Goal: Obtain resource: Obtain resource

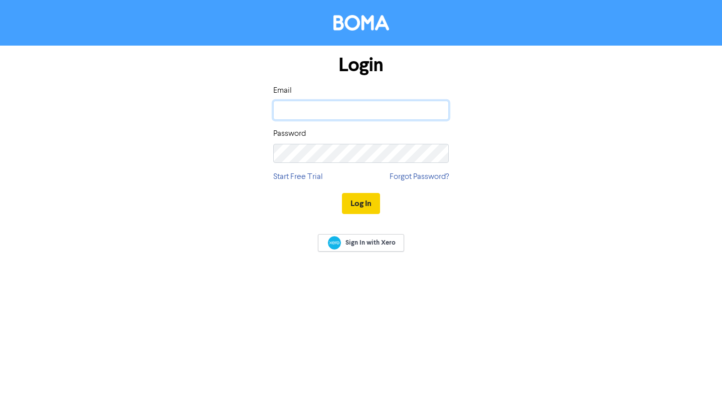
type input "[PERSON_NAME][EMAIL_ADDRESS][DOMAIN_NAME]"
click at [360, 205] on button "Log In" at bounding box center [361, 203] width 38 height 21
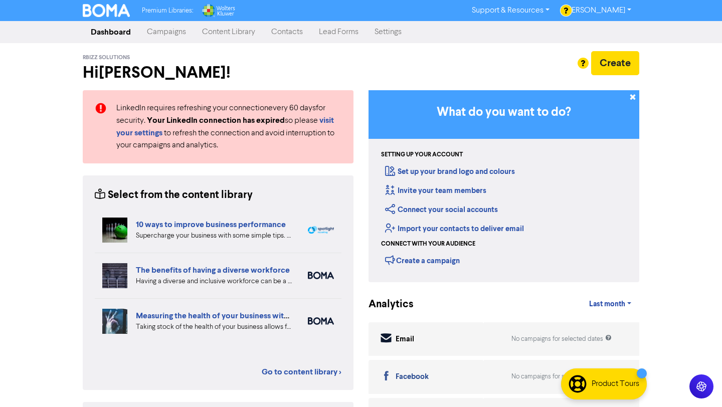
click at [289, 378] on div "Select from the content library 10 ways to improve business performance Superch…" at bounding box center [218, 282] width 271 height 214
click at [287, 371] on link "Go to content library >" at bounding box center [302, 372] width 80 height 12
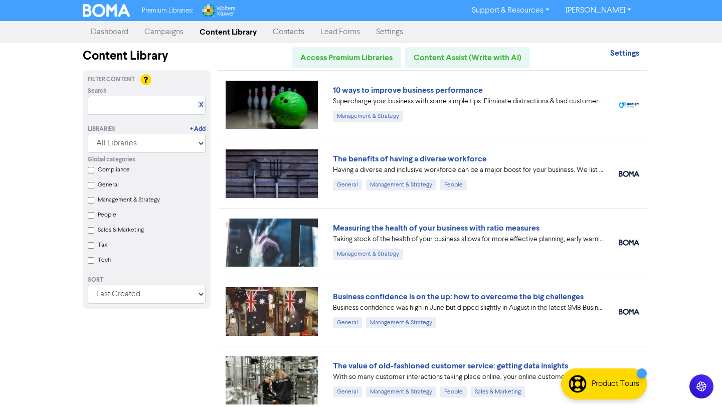
click at [287, 371] on img at bounding box center [272, 380] width 92 height 48
click at [380, 157] on link "The benefits of having a diverse workforce" at bounding box center [410, 159] width 154 height 10
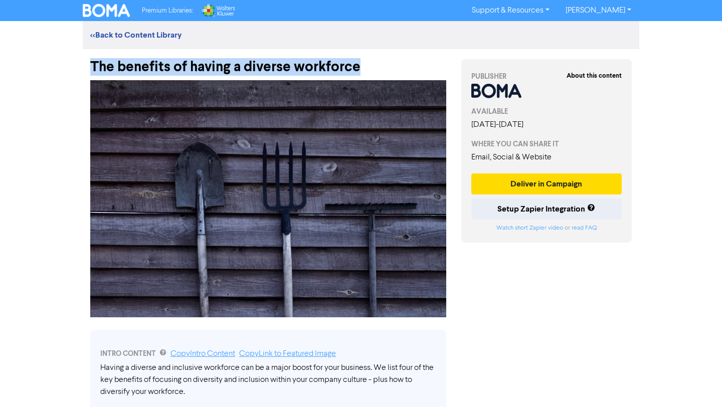
drag, startPoint x: 360, startPoint y: 71, endPoint x: 82, endPoint y: 70, distance: 278.2
copy div "The benefits of having a diverse workforce"
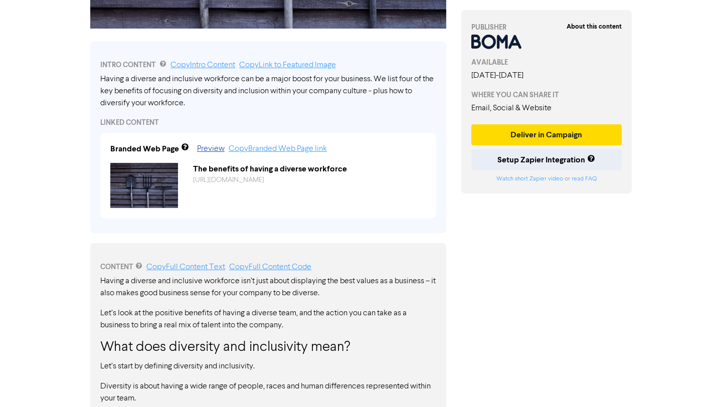
scroll to position [389, 0]
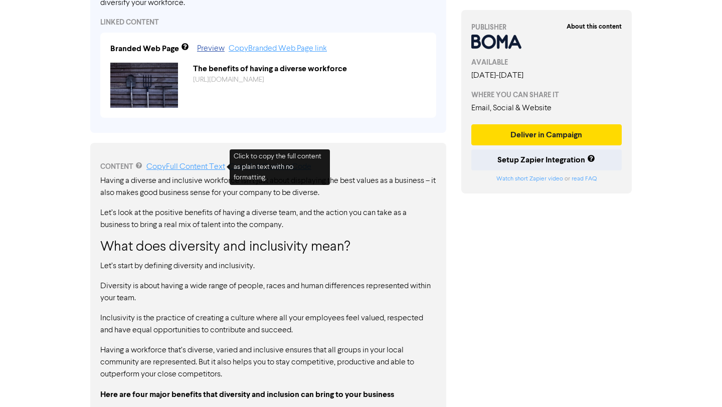
click at [185, 164] on link "Copy Full Content Text" at bounding box center [185, 167] width 79 height 8
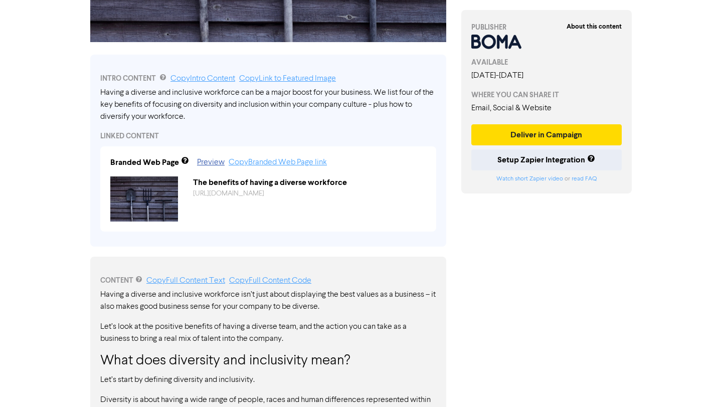
scroll to position [0, 0]
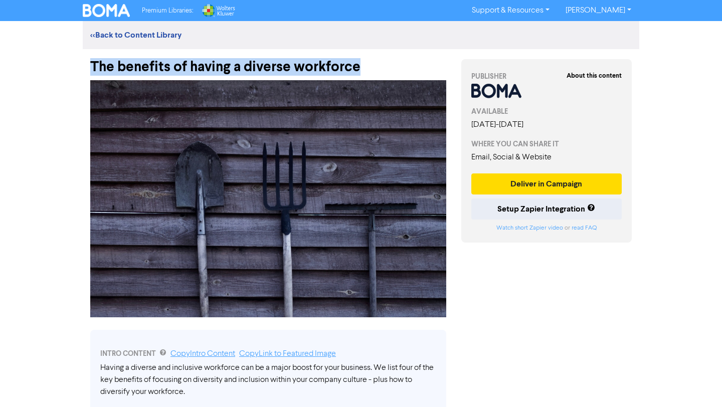
drag, startPoint x: 363, startPoint y: 67, endPoint x: 90, endPoint y: 63, distance: 273.2
click at [90, 63] on div "The benefits of having a diverse workforce" at bounding box center [268, 62] width 356 height 26
copy div "The benefits of having a diverse workforce"
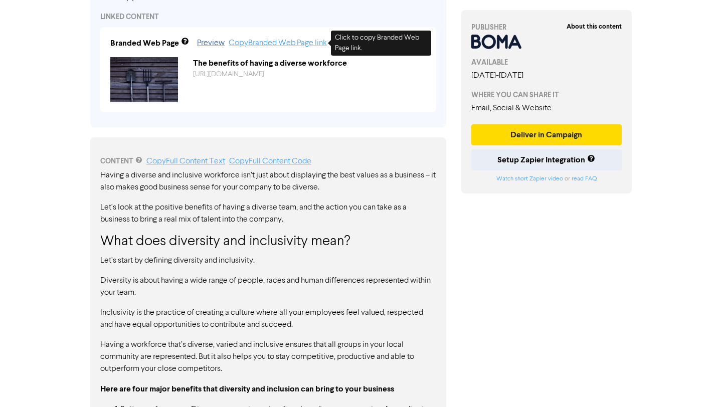
scroll to position [386, 0]
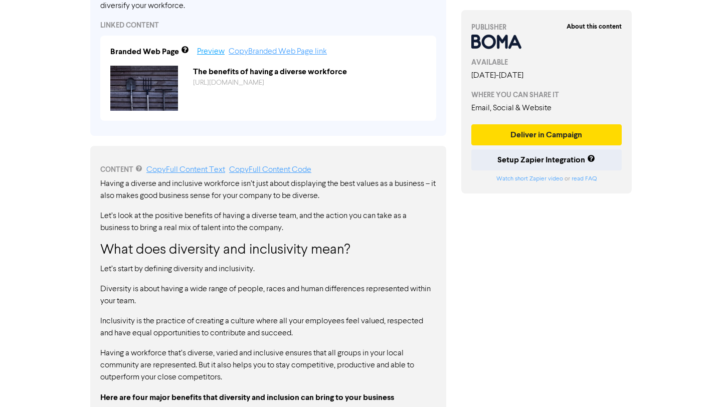
click at [214, 52] on link "Preview" at bounding box center [211, 52] width 28 height 8
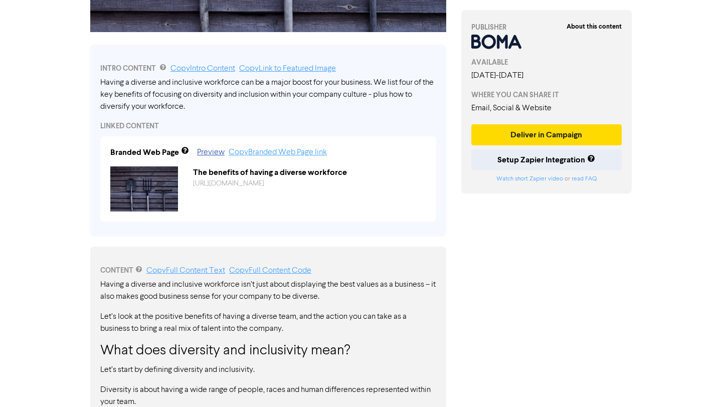
scroll to position [284, 0]
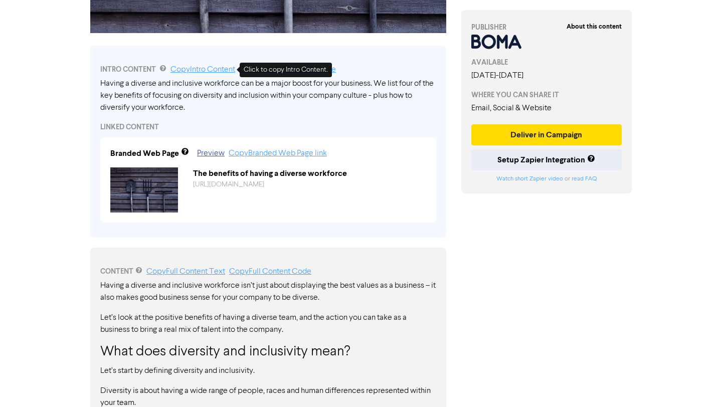
click at [214, 68] on link "Copy Intro Content" at bounding box center [202, 70] width 65 height 8
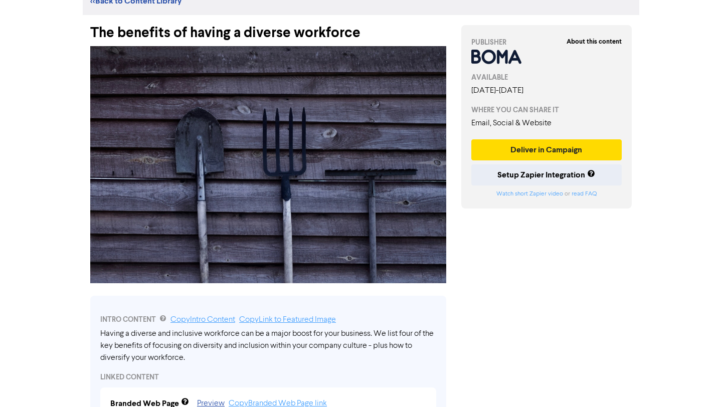
scroll to position [28, 0]
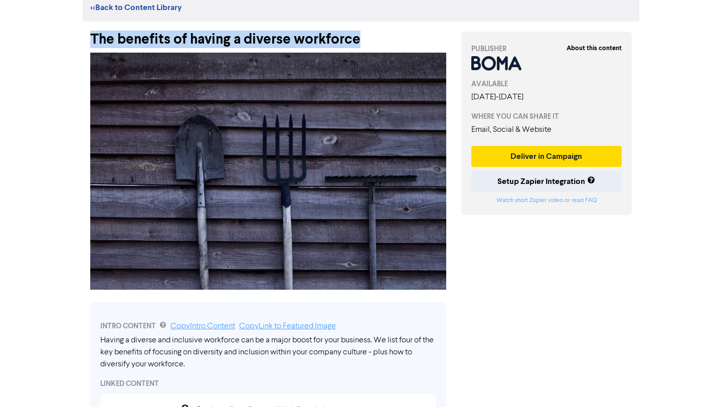
drag, startPoint x: 365, startPoint y: 38, endPoint x: 93, endPoint y: 42, distance: 272.2
click at [93, 42] on div "The benefits of having a diverse workforce" at bounding box center [268, 35] width 356 height 26
copy div "The benefits of having a diverse workforce"
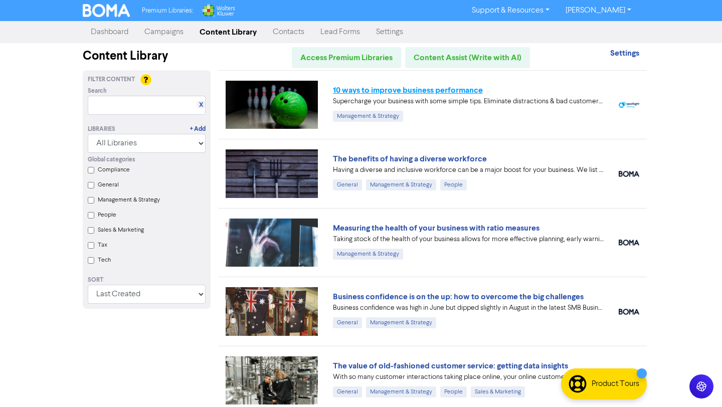
click at [362, 88] on link "10 ways to improve business performance" at bounding box center [408, 90] width 150 height 10
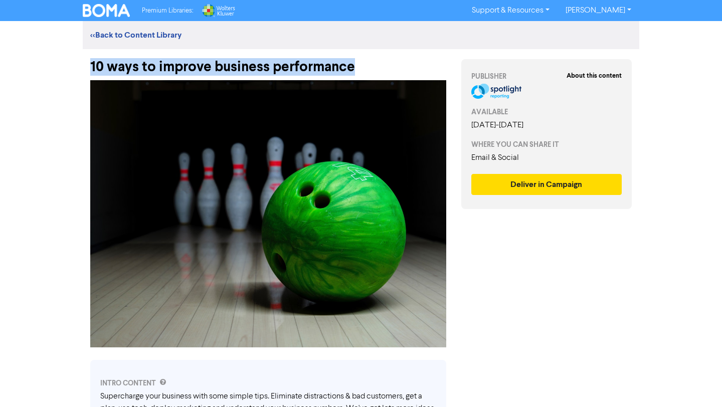
drag, startPoint x: 357, startPoint y: 67, endPoint x: 92, endPoint y: 64, distance: 265.7
click at [92, 64] on div "10 ways to improve business performance" at bounding box center [268, 62] width 356 height 26
copy div "10 ways to improve business performance"
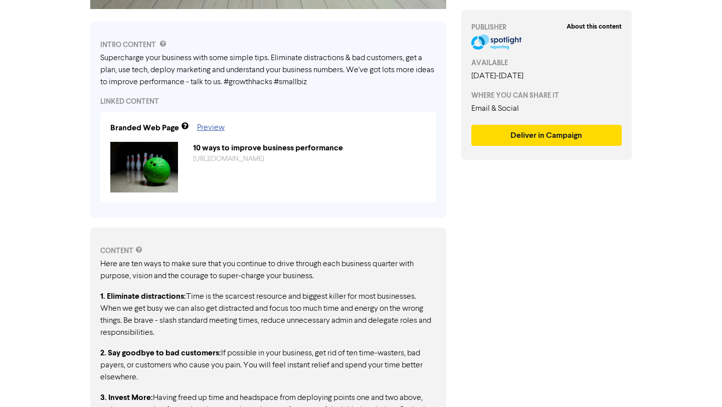
scroll to position [283, 0]
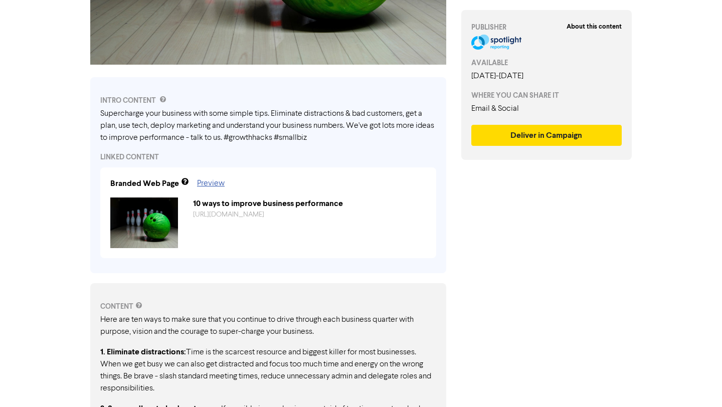
click at [205, 176] on div "Branded Web Page Preview 10 ways to improve business performance [URL][DOMAIN_N…" at bounding box center [268, 212] width 336 height 91
click at [207, 180] on link "Preview" at bounding box center [211, 183] width 28 height 8
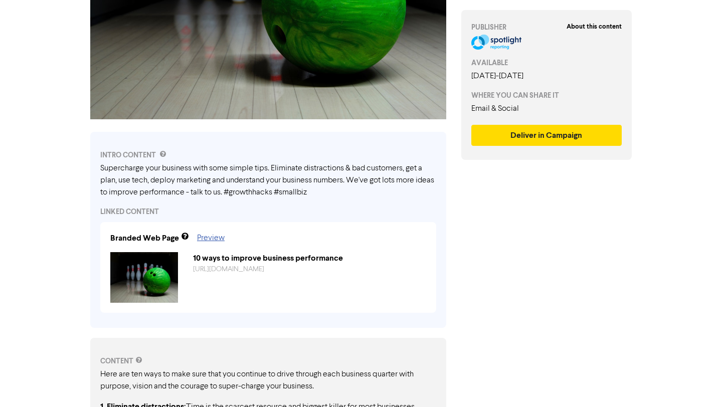
scroll to position [0, 0]
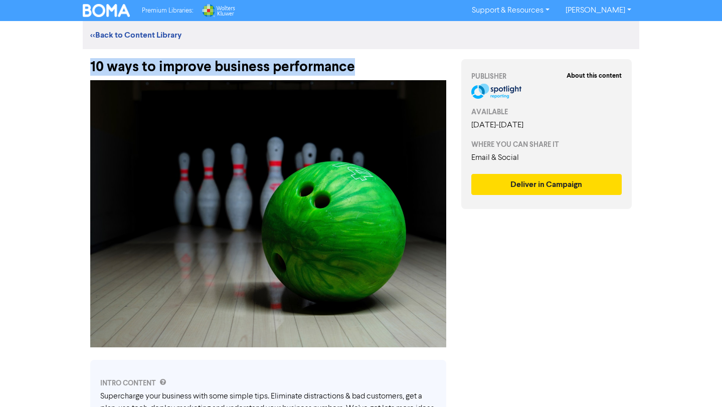
drag, startPoint x: 90, startPoint y: 62, endPoint x: 354, endPoint y: 66, distance: 263.7
click at [354, 66] on div "10 ways to improve business performance" at bounding box center [268, 62] width 356 height 26
copy div "10 ways to improve business performance"
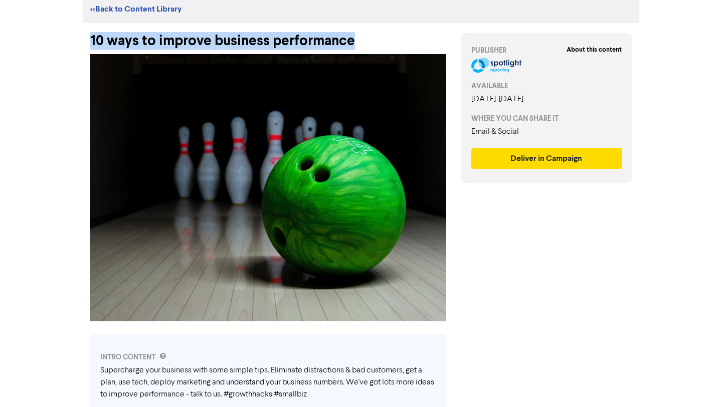
copy div "10 ways to improve business performance"
